Goal: Navigation & Orientation: Go to known website

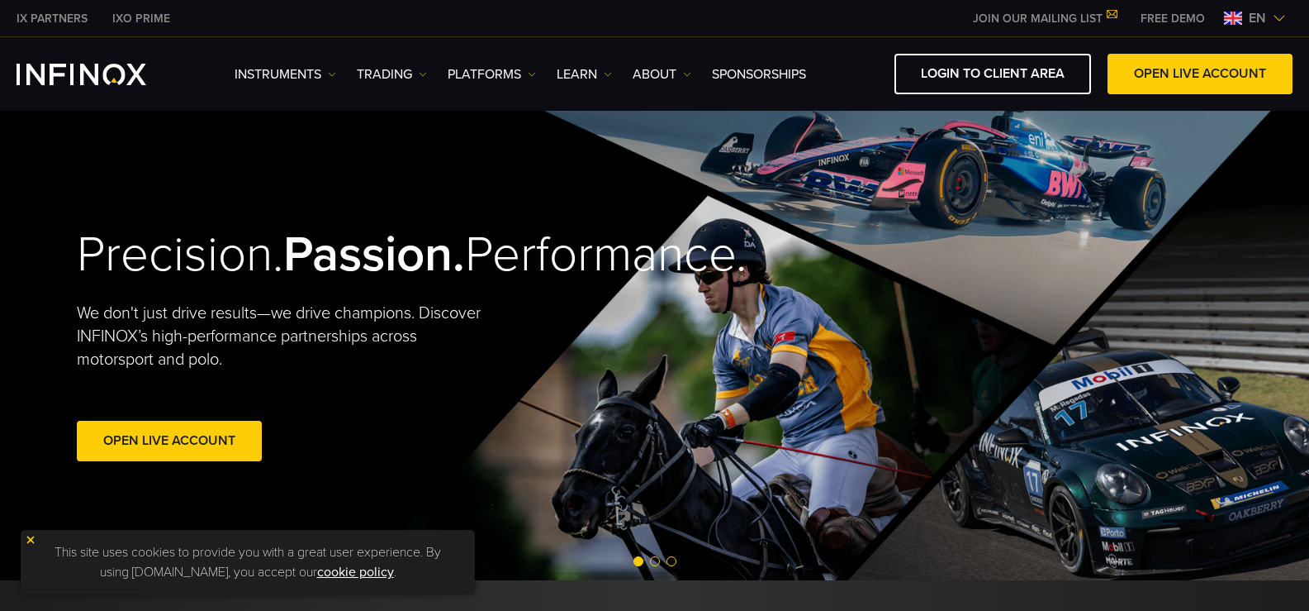
click at [1253, 20] on span "en" at bounding box center [1257, 18] width 31 height 20
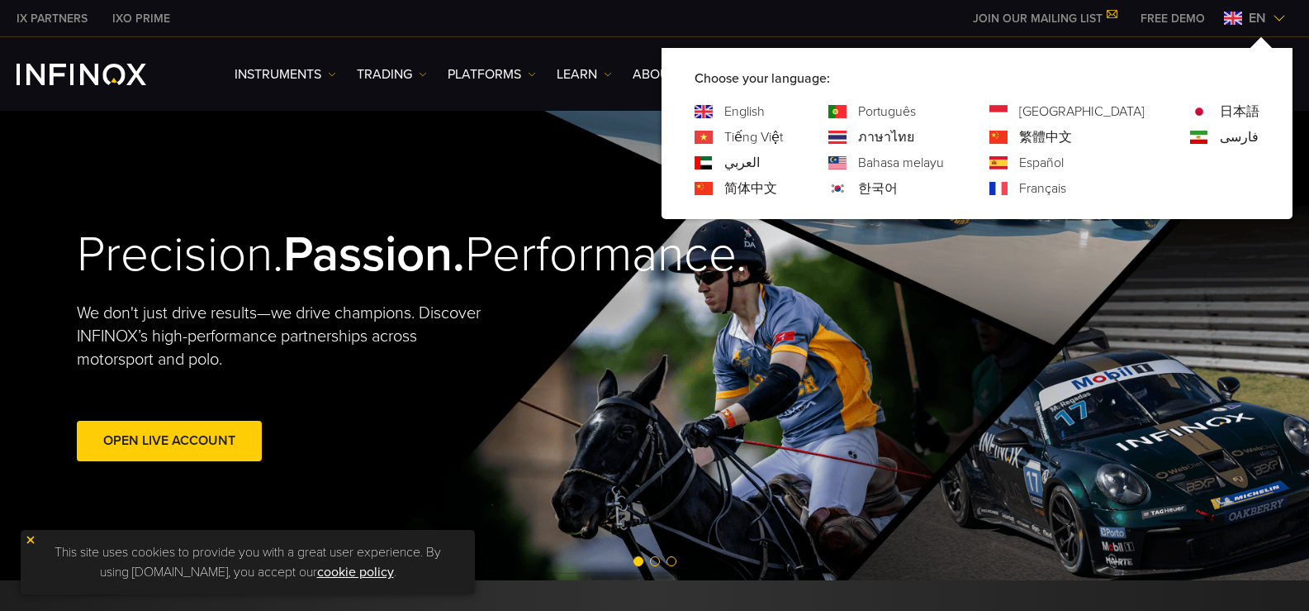
click at [898, 191] on link "한국어" at bounding box center [878, 188] width 40 height 20
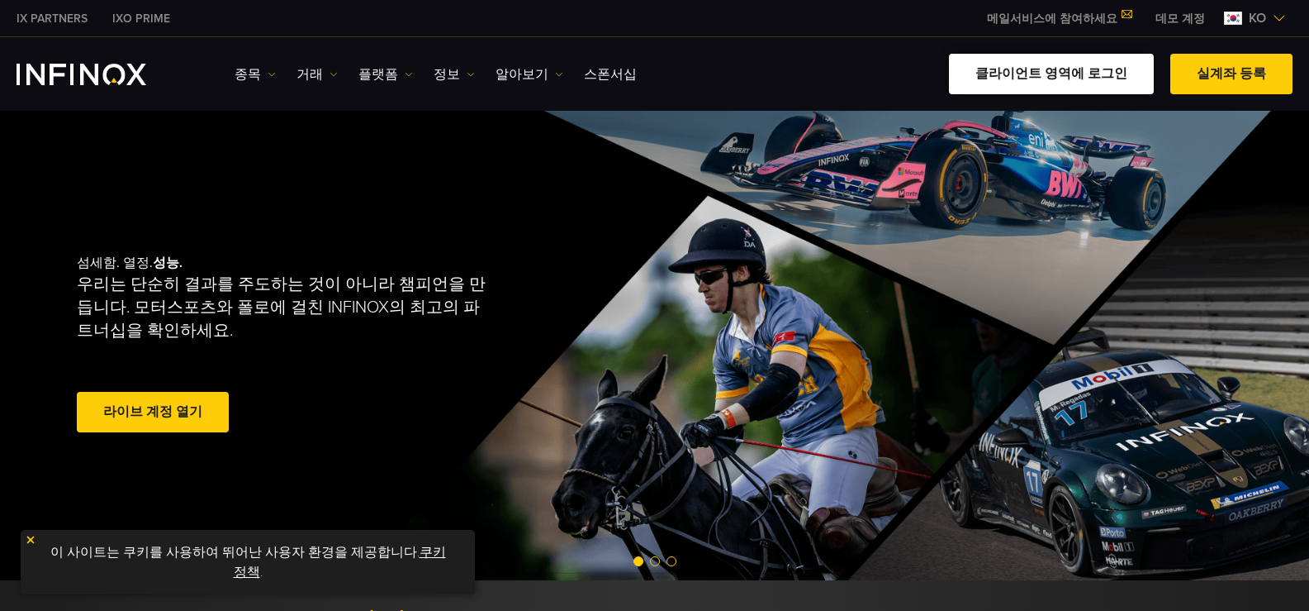
click at [1016, 78] on link "클라이언트 영역에 로그인" at bounding box center [1051, 74] width 205 height 40
